Goal: Browse casually

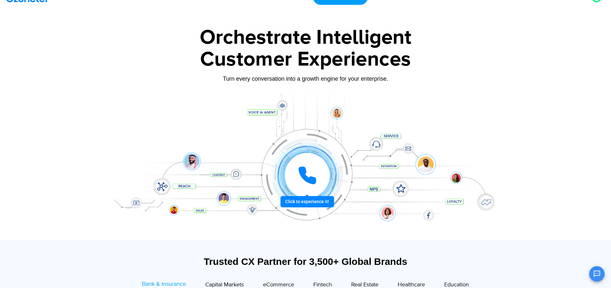
scroll to position [32, 0]
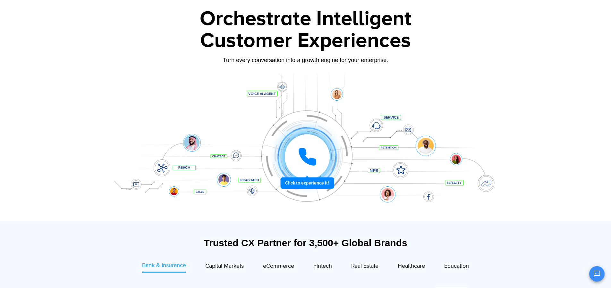
click at [301, 181] on div at bounding box center [307, 157] width 48 height 48
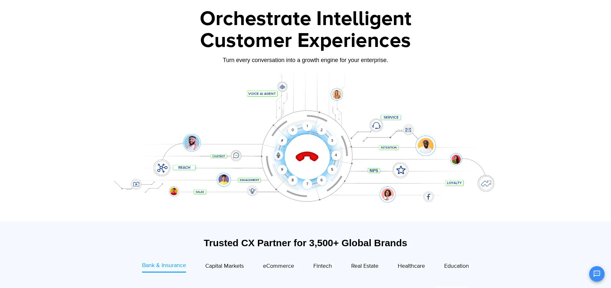
click at [299, 158] on icon at bounding box center [307, 157] width 22 height 22
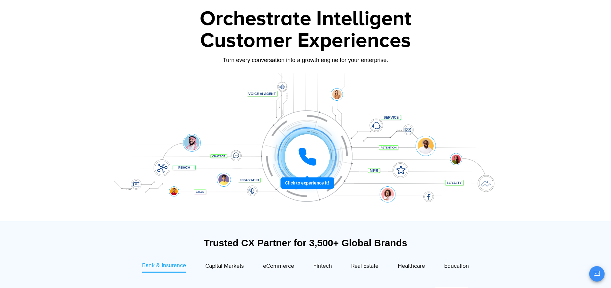
click at [303, 157] on icon at bounding box center [307, 157] width 16 height 16
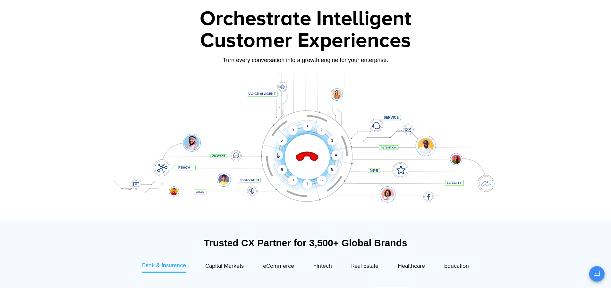
drag, startPoint x: 307, startPoint y: 125, endPoint x: 323, endPoint y: 200, distance: 76.6
click at [323, 200] on section "Click to end call Call connected 1 2 3 4 5 6 7 8 9 # 0" at bounding box center [305, 147] width 401 height 148
click at [305, 127] on div "1" at bounding box center [308, 126] width 10 height 10
click at [282, 171] on div "9" at bounding box center [283, 170] width 10 height 10
click at [309, 152] on icon at bounding box center [307, 157] width 22 height 22
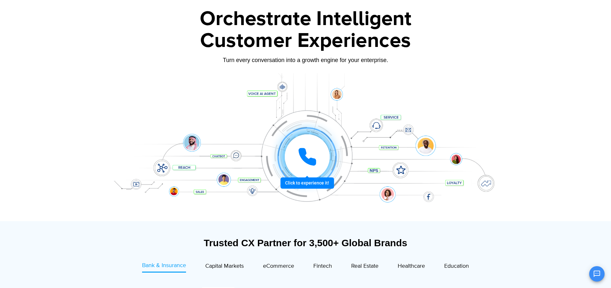
click at [307, 151] on icon at bounding box center [307, 156] width 19 height 19
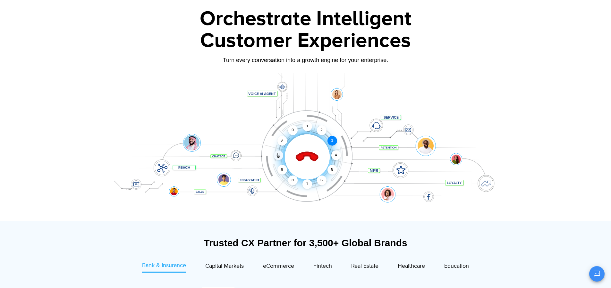
click at [333, 141] on div "3" at bounding box center [332, 141] width 10 height 10
click at [318, 127] on div "2" at bounding box center [322, 130] width 10 height 10
click at [304, 125] on div "1" at bounding box center [308, 126] width 10 height 10
click at [387, 229] on section "Trusted CX Partner for 3,500+ Global Brands Bank & Insurance Capital Markets" at bounding box center [305, 273] width 395 height 99
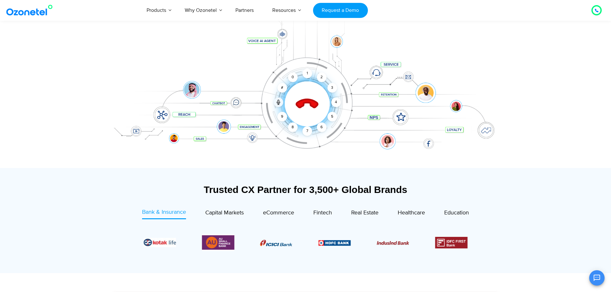
scroll to position [64, 0]
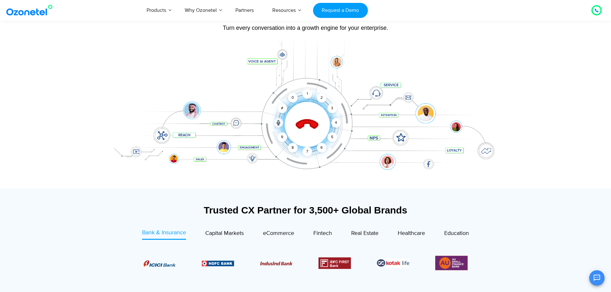
click at [50, 123] on div at bounding box center [305, 79] width 611 height 219
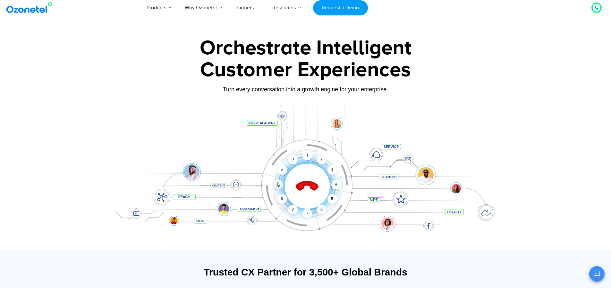
scroll to position [0, 0]
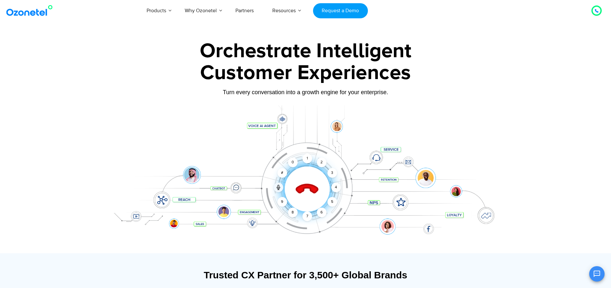
click at [465, 128] on div "Click to end call Call connected 1 2 3 4 5 6 7 8 9 # 0" at bounding box center [305, 175] width 401 height 109
click at [595, 9] on icon at bounding box center [597, 11] width 4 height 4
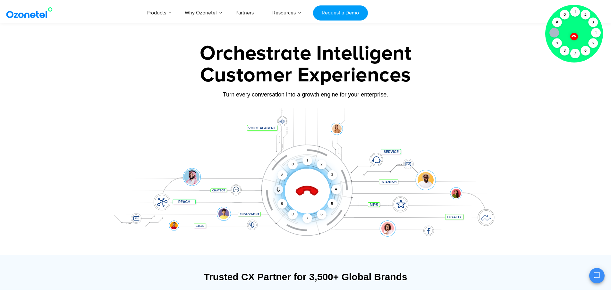
scroll to position [160, 0]
